Goal: Information Seeking & Learning: Learn about a topic

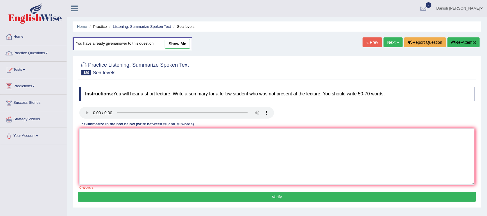
click at [389, 42] on link "Next »" at bounding box center [392, 42] width 19 height 10
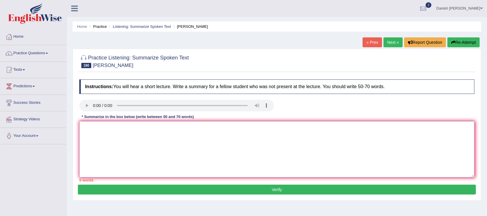
paste textarea "The speaker provided a comprehensive overview of MT, highlighting several key i…"
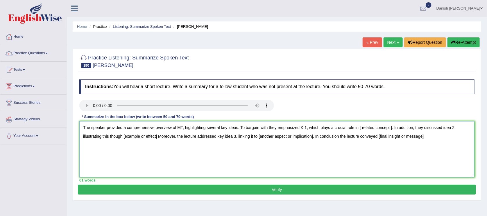
click at [182, 127] on textarea "The speaker provided a comprehensive overview of MT, highlighting several key i…" at bounding box center [276, 149] width 395 height 56
click at [334, 127] on textarea "The speaker provided a comprehensive overview of industry revalotion, highlight…" at bounding box center [276, 149] width 395 height 56
click at [465, 127] on textarea "The speaker provided a comprehensive overview of industry revalotion, highlight…" at bounding box center [276, 149] width 395 height 56
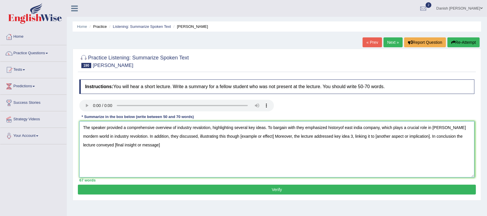
drag, startPoint x: 129, startPoint y: 144, endPoint x: 77, endPoint y: 126, distance: 55.3
click at [77, 126] on div "Practice Listening: Summarize Spoken Text 190 Adam Smith Instructions: You will…" at bounding box center [277, 125] width 408 height 152
type textarea "The speaker provided a comprehensive overview of industry revalotion, highlight…"
click at [460, 42] on button "Re-Attempt" at bounding box center [463, 42] width 32 height 10
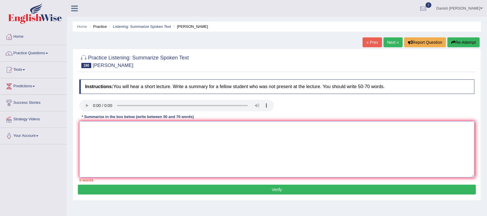
paste textarea "The speaker provided a comprehensive overview of industry revalotion, highlight…"
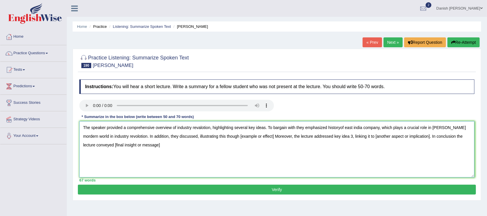
click at [245, 136] on textarea "The speaker provided a comprehensive overview of industry revalotion, highlight…" at bounding box center [276, 149] width 395 height 56
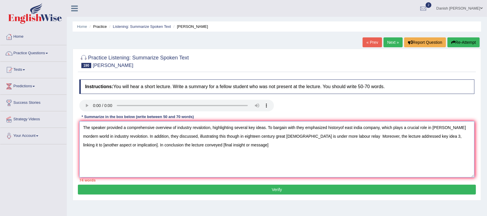
click at [399, 136] on textarea "The speaker provided a comprehensive overview of industry revalotion, highlight…" at bounding box center [276, 149] width 395 height 56
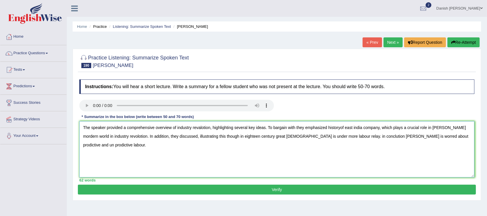
type textarea "The speaker provided a comprehensive overview of industry revalotion, highlight…"
click at [323, 191] on button "Verify" at bounding box center [277, 190] width 398 height 10
